Goal: Check status: Check status

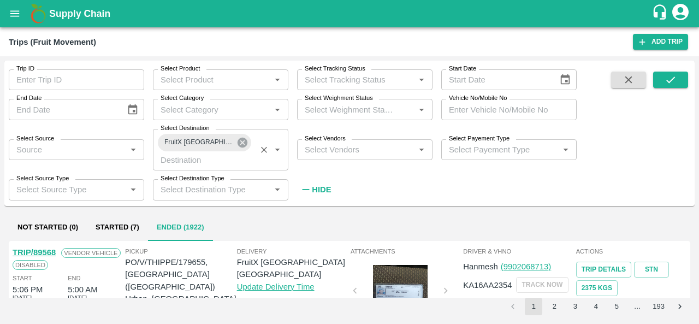
click at [238, 144] on icon at bounding box center [243, 143] width 10 height 10
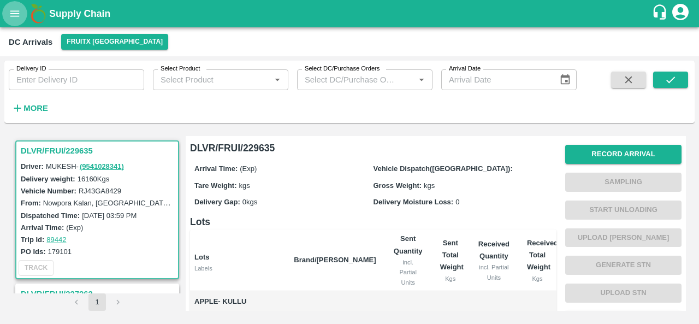
click at [13, 6] on button "open drawer" at bounding box center [14, 13] width 25 height 25
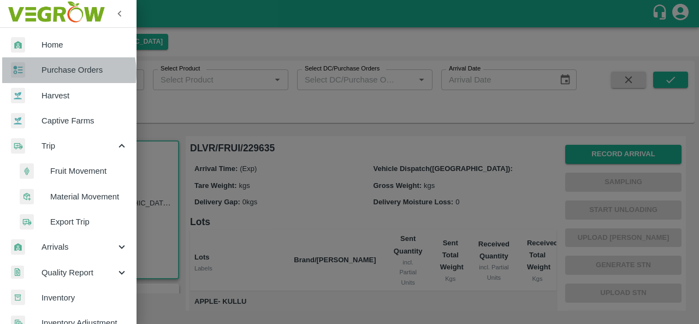
click at [59, 73] on span "Purchase Orders" at bounding box center [85, 70] width 86 height 12
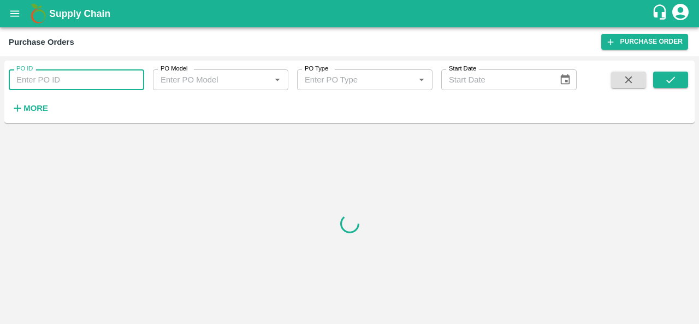
click at [74, 82] on input "PO ID" at bounding box center [76, 79] width 135 height 21
paste input "179289"
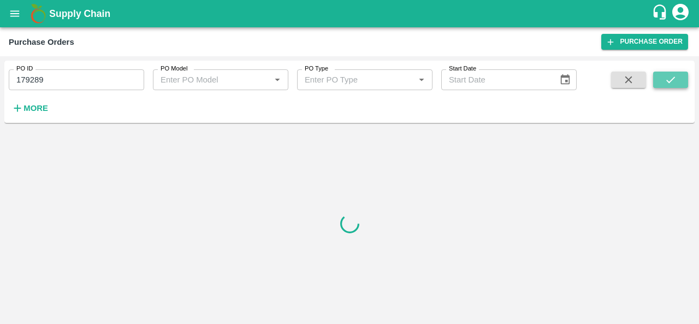
click at [671, 82] on icon "submit" at bounding box center [671, 80] width 12 height 12
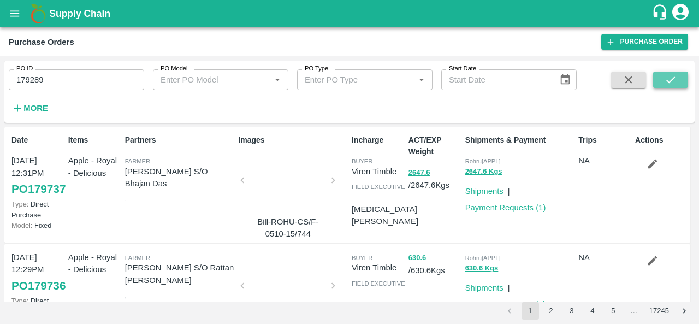
click at [663, 80] on button "submit" at bounding box center [670, 80] width 35 height 16
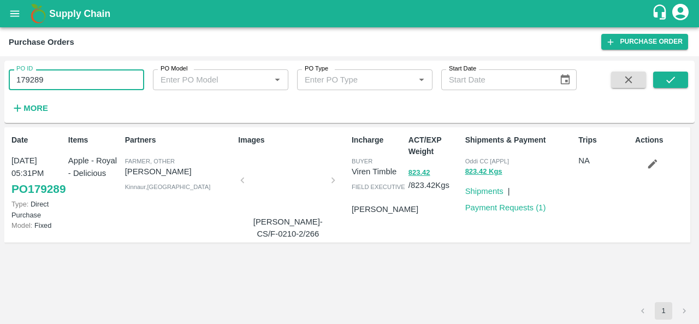
click at [71, 78] on input "179289" at bounding box center [76, 79] width 135 height 21
paste input "text"
click at [675, 75] on icon "submit" at bounding box center [671, 80] width 12 height 12
click at [72, 75] on input "179280" at bounding box center [76, 79] width 135 height 21
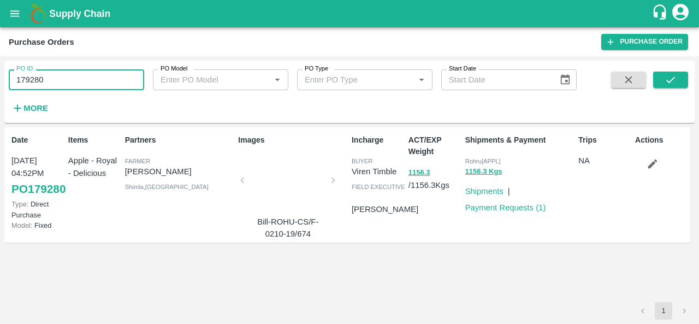
click at [72, 75] on input "179280" at bounding box center [76, 79] width 135 height 21
paste input "text"
click at [665, 76] on icon "submit" at bounding box center [671, 80] width 12 height 12
click at [114, 69] on input "179398" at bounding box center [76, 79] width 135 height 21
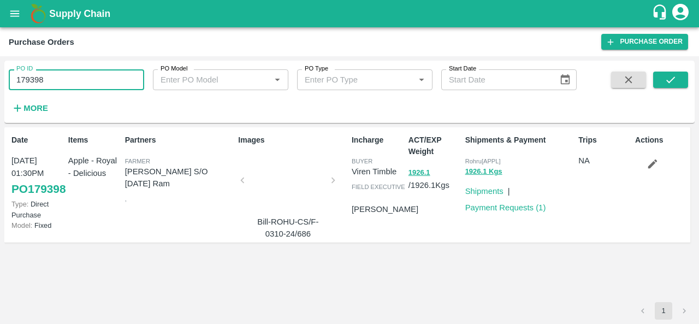
paste input "text"
click at [669, 84] on icon "submit" at bounding box center [671, 80] width 12 height 12
click at [62, 80] on input "179407" at bounding box center [76, 79] width 135 height 21
paste input "text"
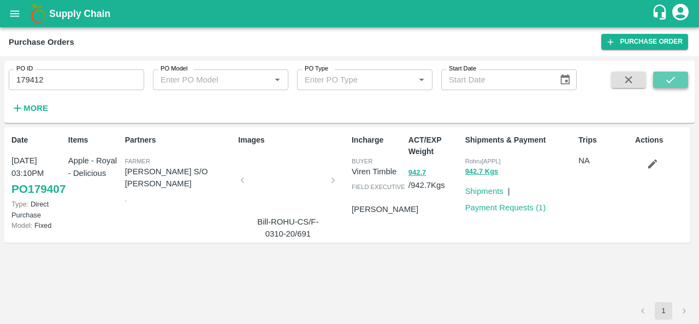
click at [669, 78] on icon "submit" at bounding box center [671, 80] width 12 height 12
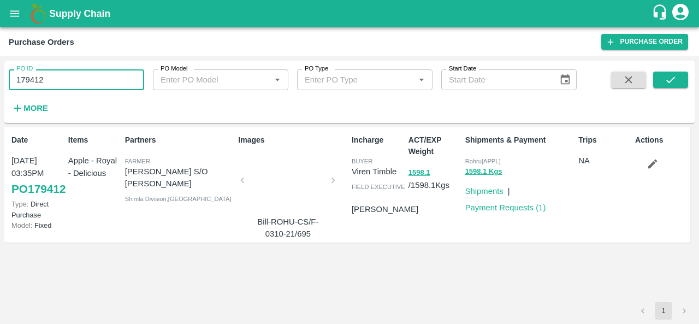
click at [104, 85] on input "179412" at bounding box center [76, 79] width 135 height 21
paste input "text"
type input "179426"
click at [672, 82] on icon "submit" at bounding box center [671, 80] width 12 height 12
